Goal: Task Accomplishment & Management: Manage account settings

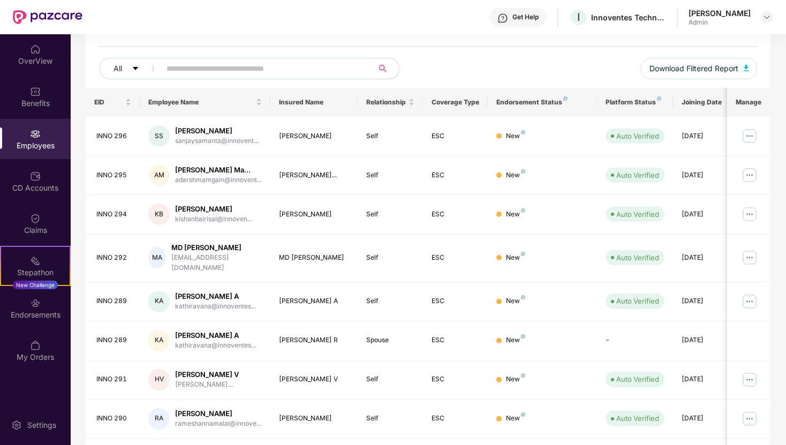
scroll to position [222, 0]
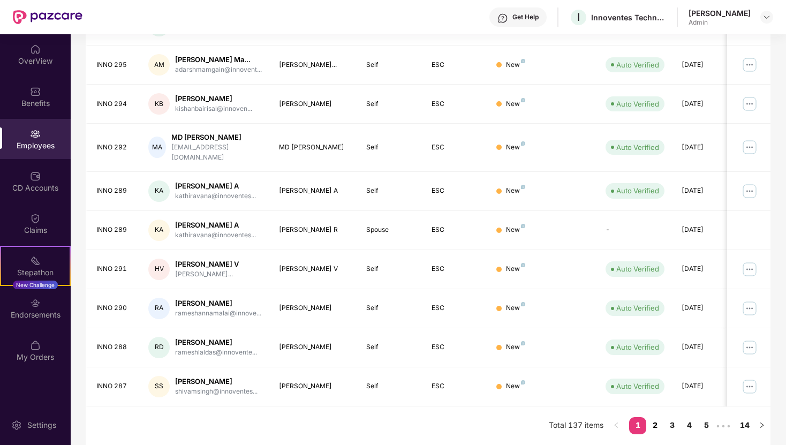
click at [651, 427] on link "2" at bounding box center [654, 425] width 17 height 16
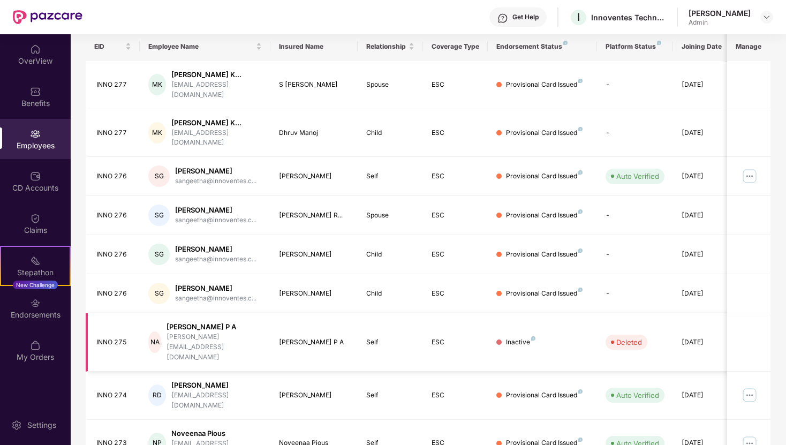
scroll to position [213, 0]
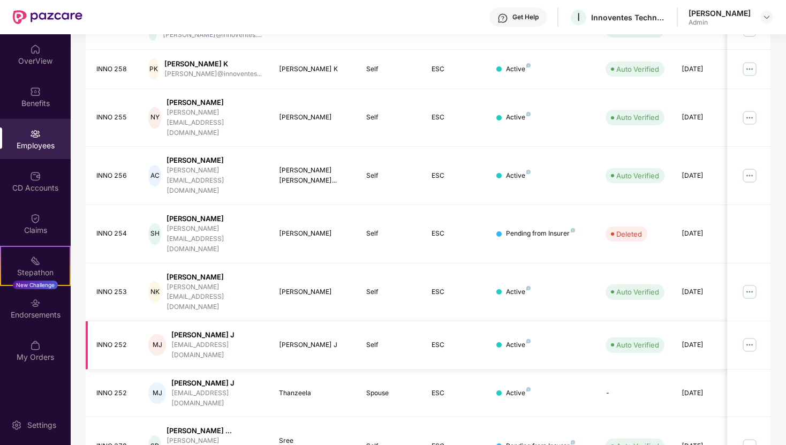
scroll to position [231, 0]
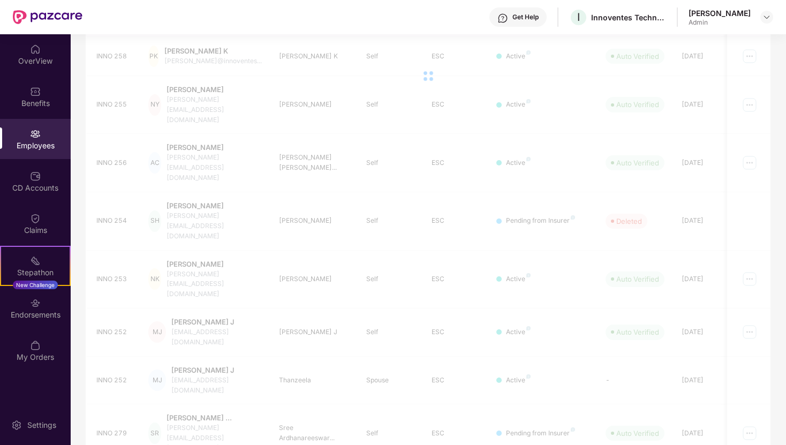
scroll to position [213, 0]
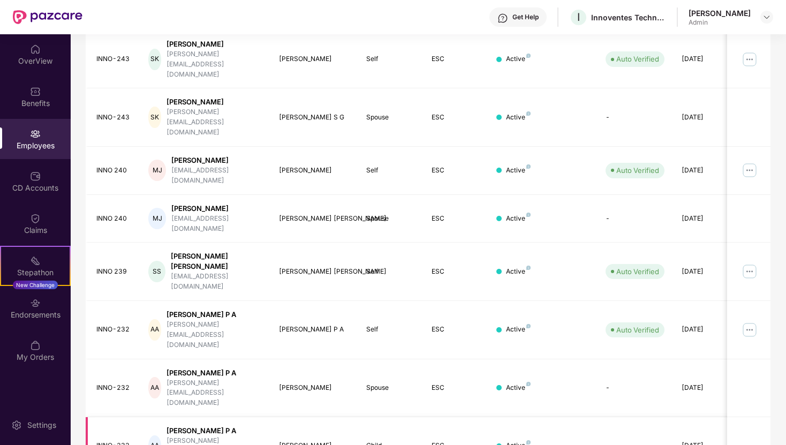
scroll to position [211, 0]
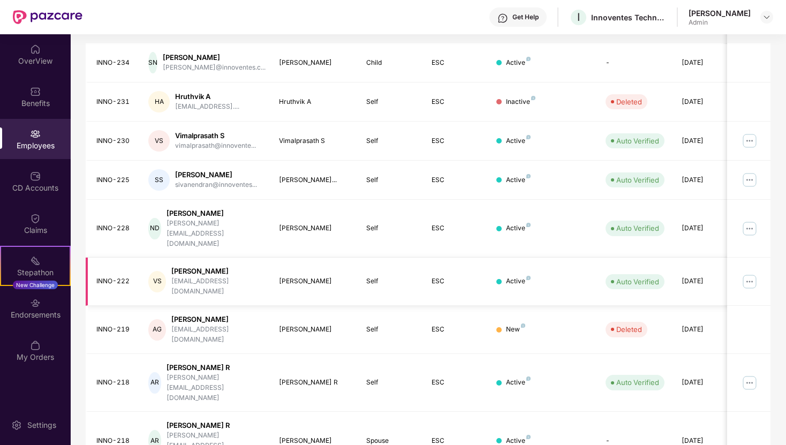
scroll to position [213, 0]
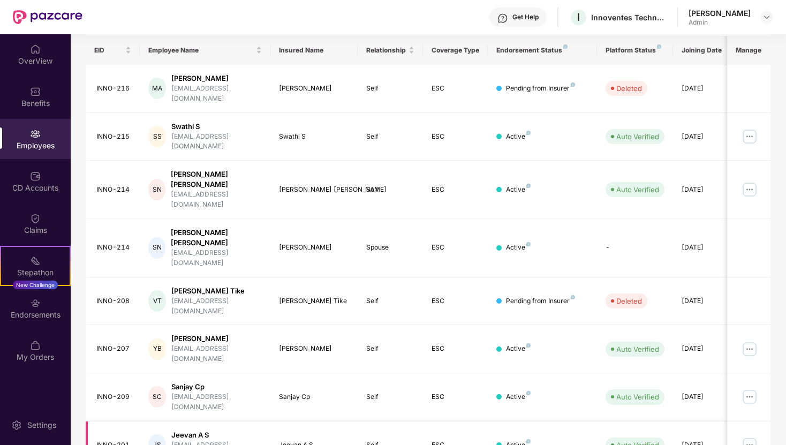
scroll to position [163, 0]
click at [748, 129] on img at bounding box center [749, 137] width 17 height 17
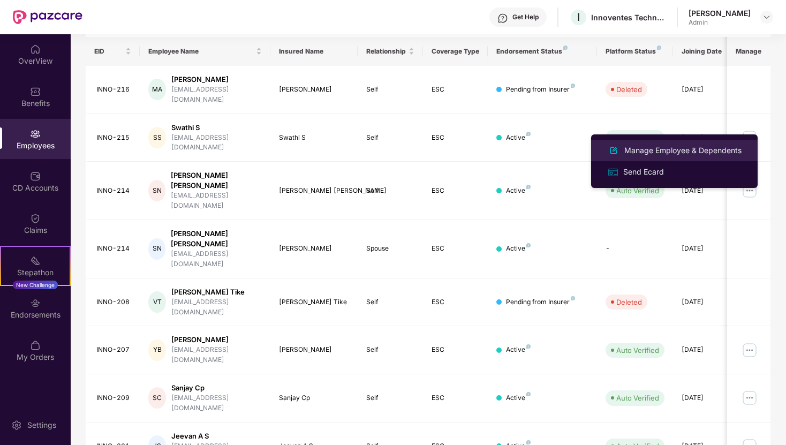
click at [704, 152] on div "Manage Employee & Dependents" at bounding box center [683, 151] width 122 height 12
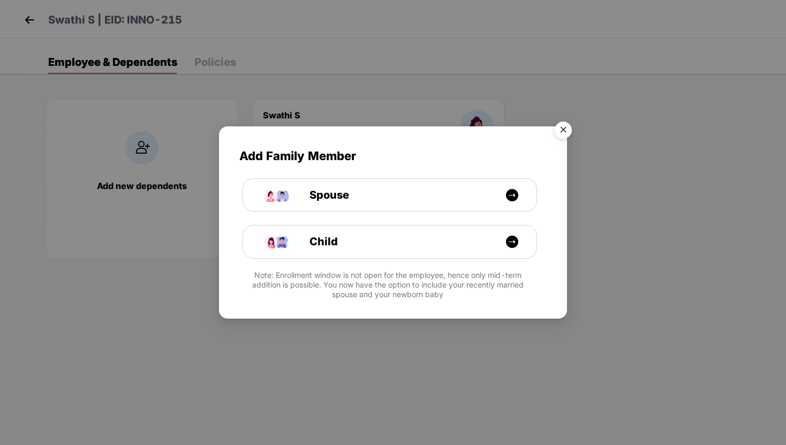
click at [564, 131] on img "Close" at bounding box center [563, 132] width 30 height 30
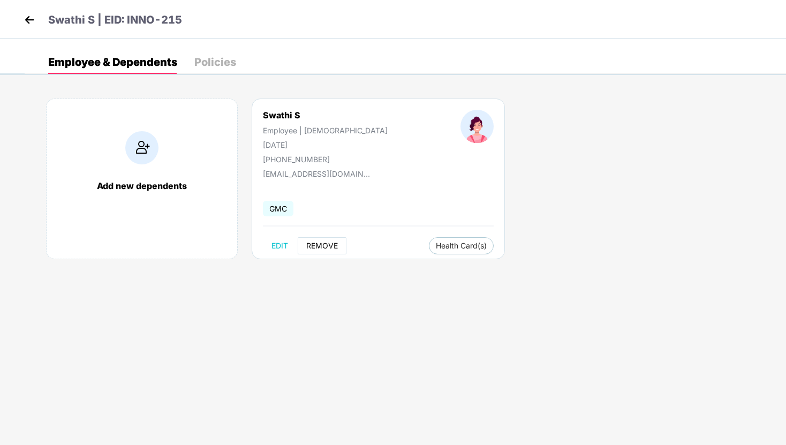
click at [313, 246] on span "REMOVE" at bounding box center [322, 245] width 32 height 9
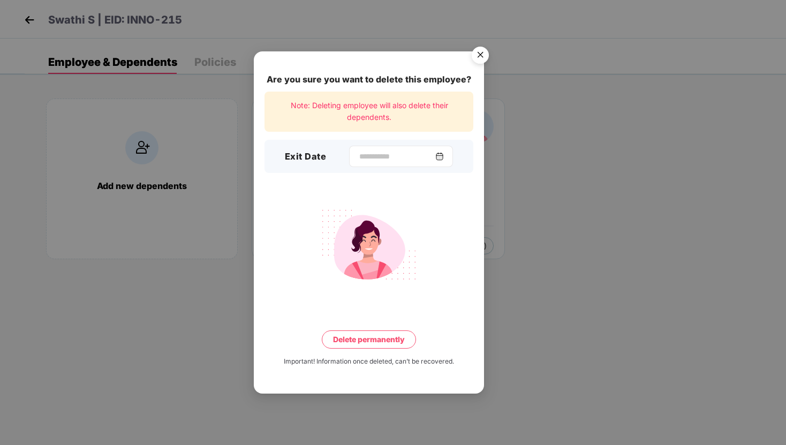
click at [442, 155] on img at bounding box center [439, 156] width 9 height 9
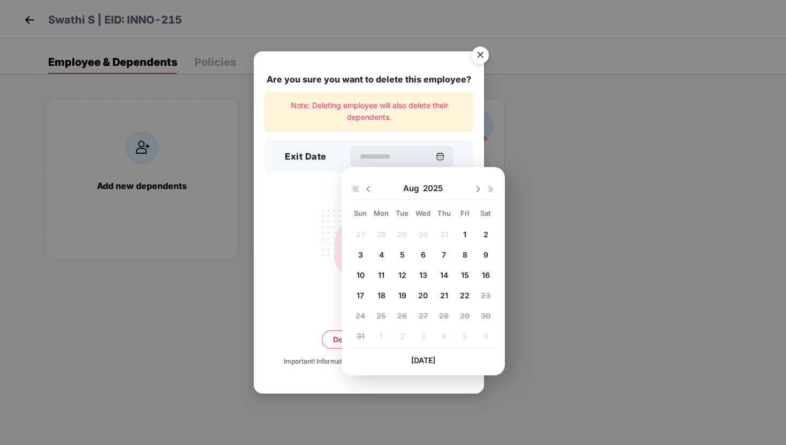
click at [446, 276] on span "14" at bounding box center [444, 274] width 8 height 9
type input "**********"
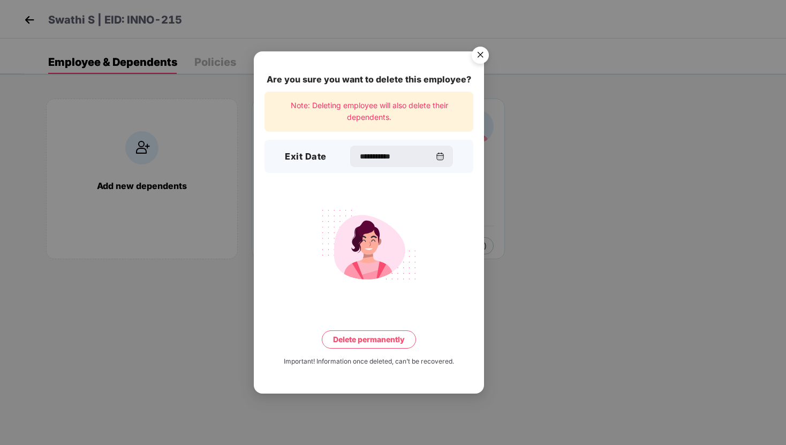
click at [370, 342] on button "Delete permanently" at bounding box center [369, 339] width 94 height 18
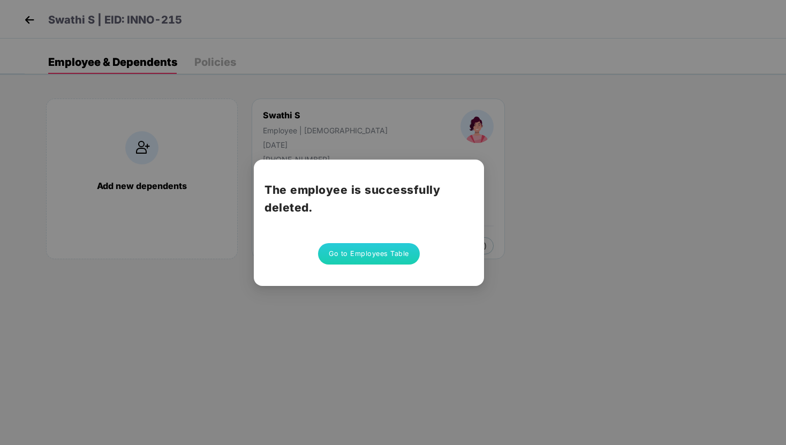
click at [396, 259] on button "Go to Employees Table" at bounding box center [369, 253] width 102 height 21
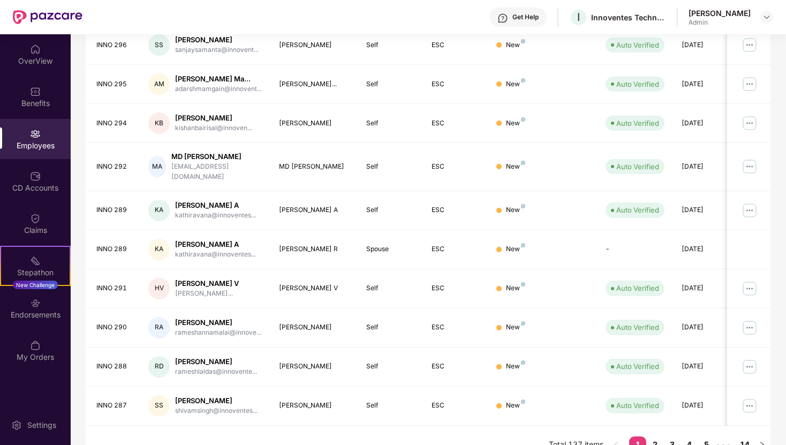
scroll to position [222, 0]
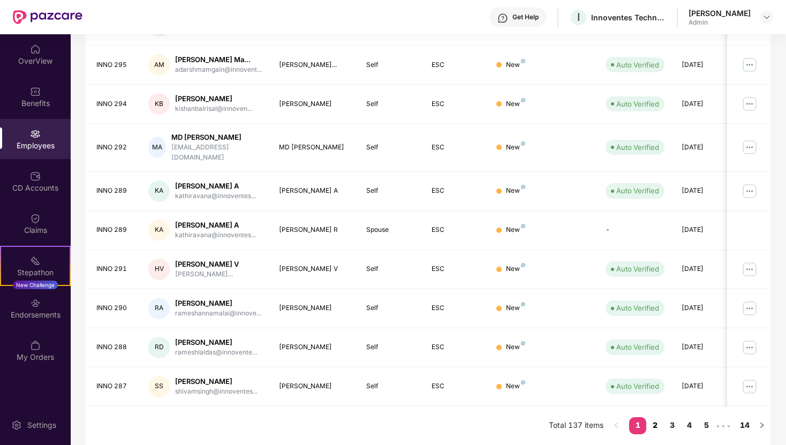
click at [650, 424] on link "2" at bounding box center [654, 425] width 17 height 16
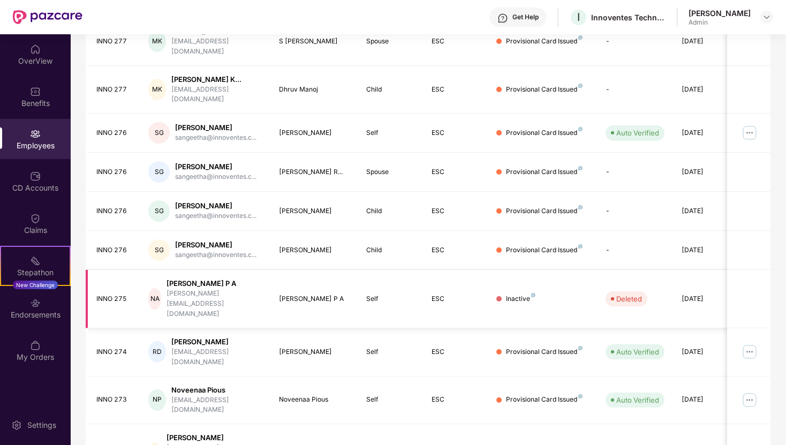
scroll to position [213, 0]
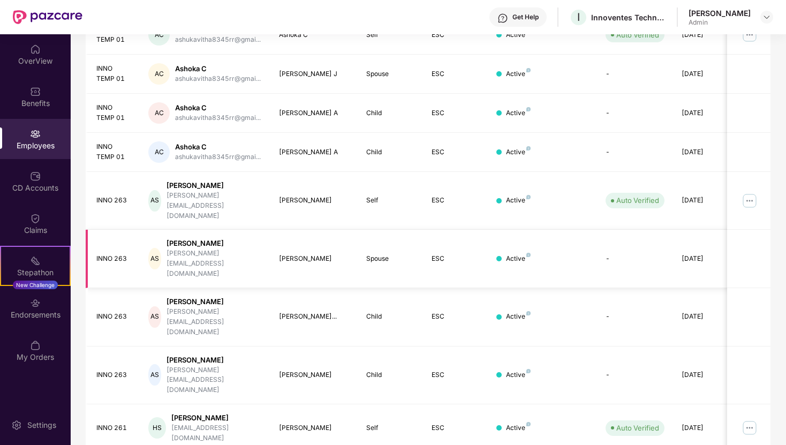
scroll to position [212, 0]
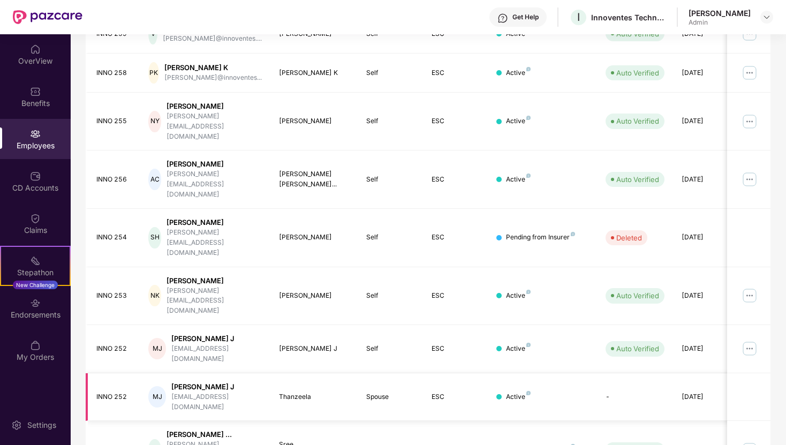
scroll to position [231, 0]
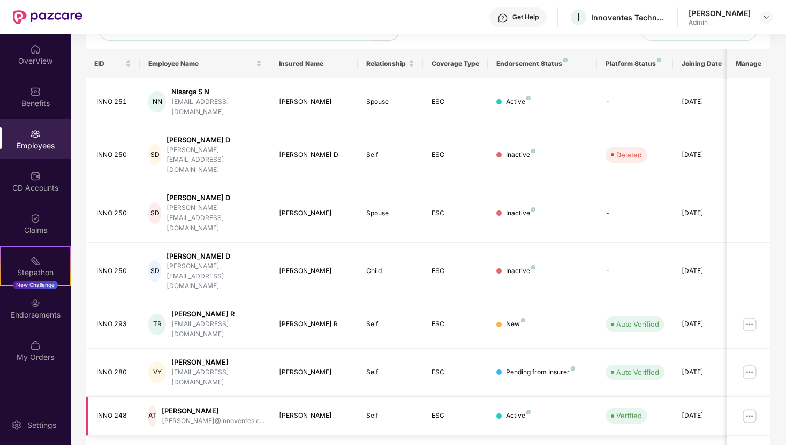
scroll to position [213, 0]
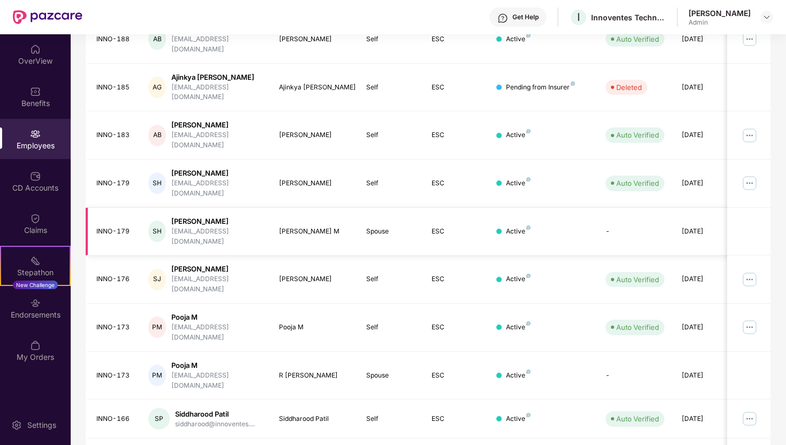
scroll to position [0, 0]
